Goal: Task Accomplishment & Management: Understand process/instructions

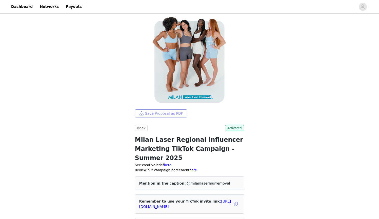
click at [165, 115] on button "Save Proposal as PDF" at bounding box center [161, 113] width 52 height 8
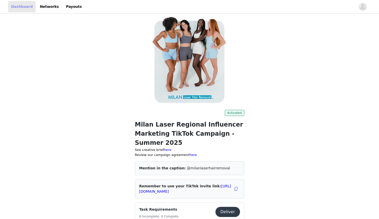
click at [18, 7] on link "Dashboard" at bounding box center [22, 6] width 28 height 11
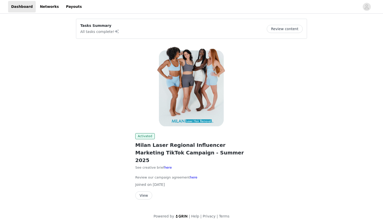
click at [290, 30] on button "Review content" at bounding box center [285, 29] width 36 height 8
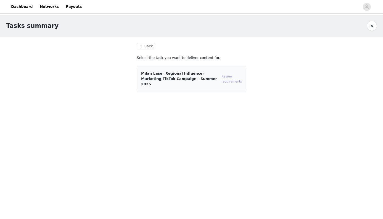
click at [230, 77] on link "Review requirements" at bounding box center [232, 79] width 20 height 9
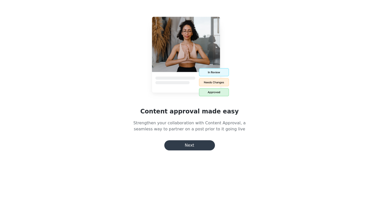
click at [189, 148] on button "Next" at bounding box center [189, 145] width 51 height 10
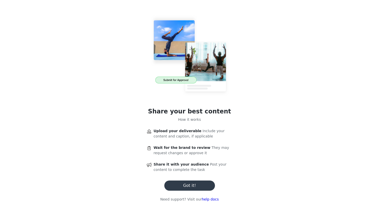
click at [185, 186] on button "Got it!" at bounding box center [189, 186] width 51 height 10
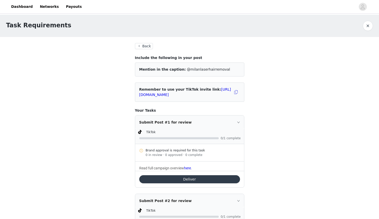
click at [144, 46] on button "Back" at bounding box center [144, 46] width 18 height 6
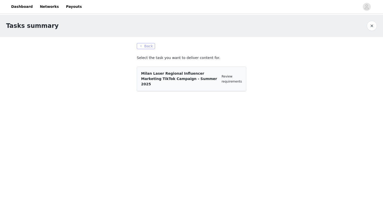
click at [150, 48] on button "Back" at bounding box center [146, 46] width 18 height 6
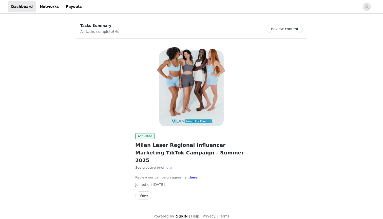
click at [166, 166] on link "here" at bounding box center [167, 168] width 7 height 4
click at [167, 166] on link "here" at bounding box center [167, 168] width 7 height 4
click at [190, 176] on link "here" at bounding box center [193, 178] width 7 height 4
